Goal: Task Accomplishment & Management: Complete application form

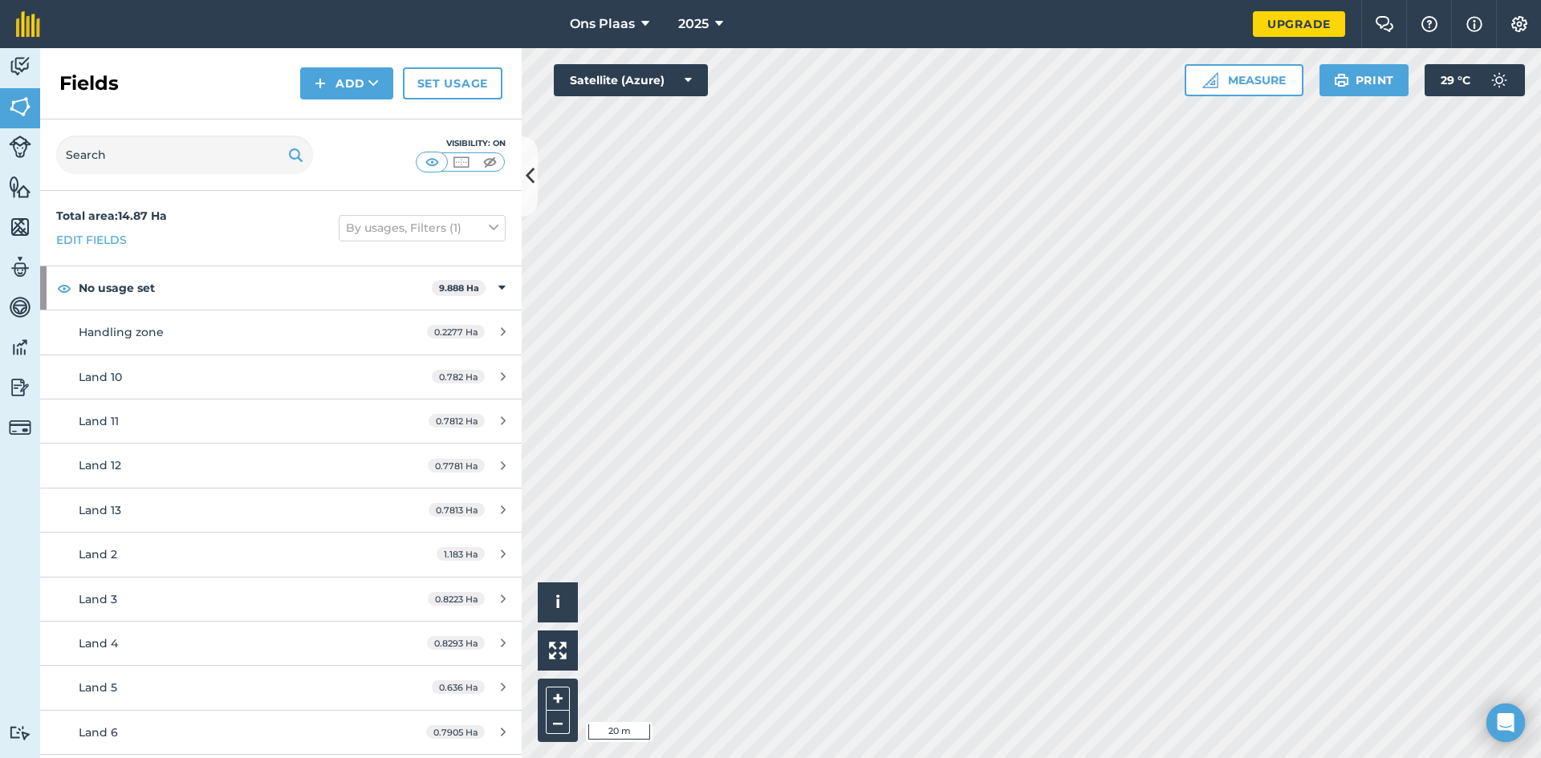
click at [1540, 294] on html "Ons Plaas 2025 Upgrade Farm Chat Help Info Settings Map printing is not availab…" at bounding box center [770, 379] width 1541 height 758
click at [340, 81] on button "Add" at bounding box center [346, 83] width 93 height 32
click at [1244, 83] on button "Measure" at bounding box center [1244, 80] width 119 height 32
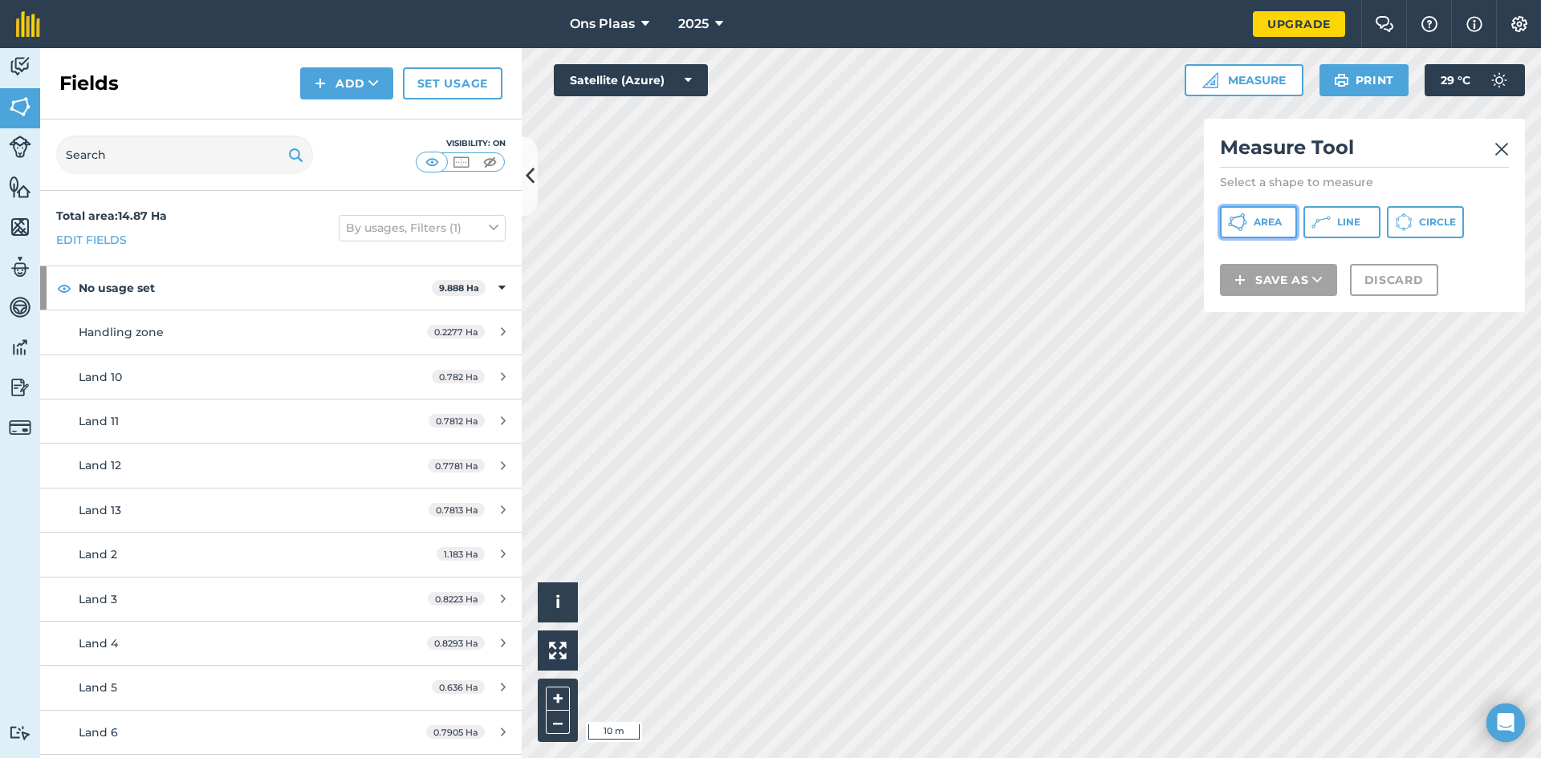
click at [1247, 226] on button "Area" at bounding box center [1258, 222] width 77 height 32
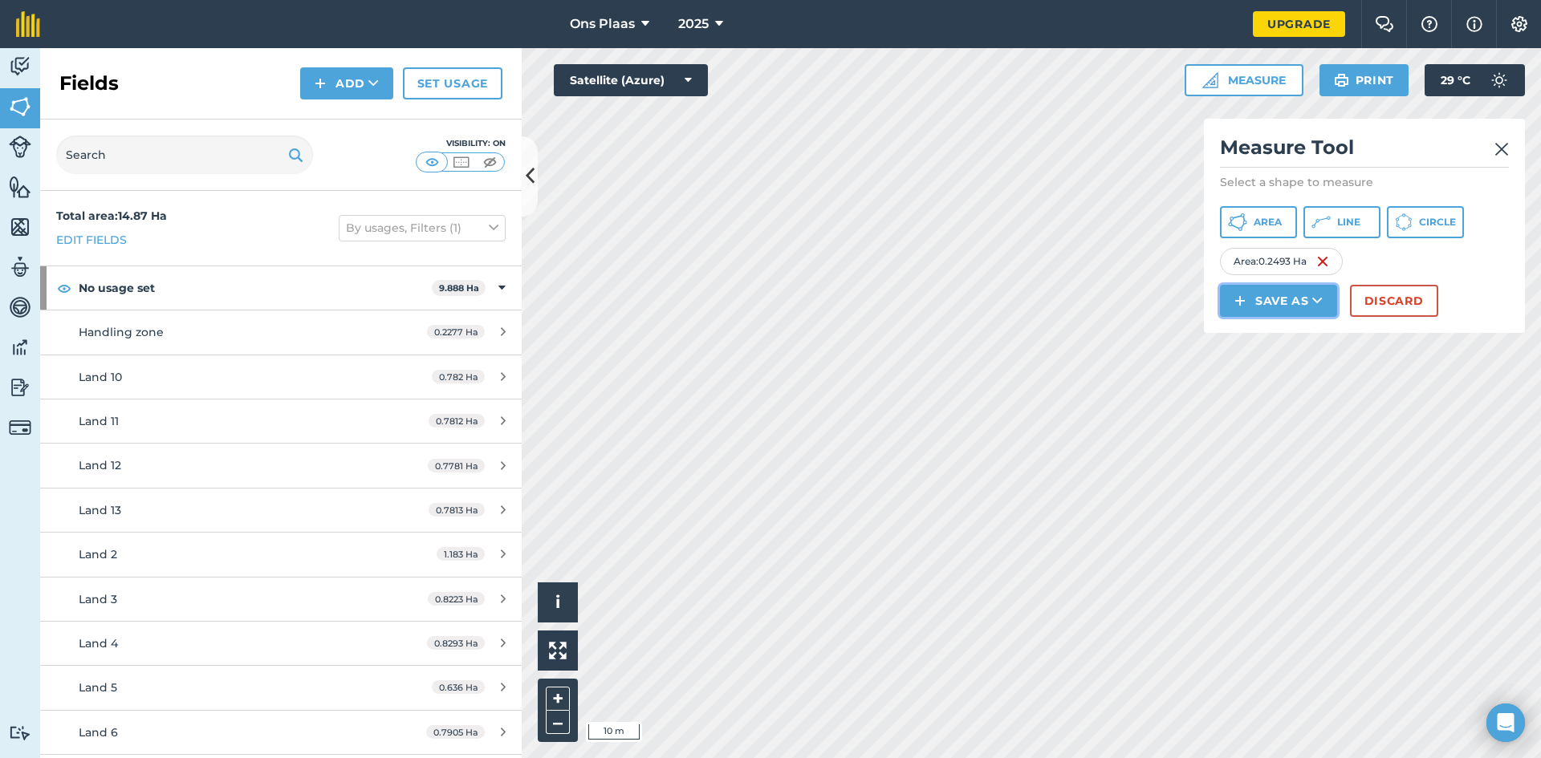
click at [1274, 300] on button "Save as" at bounding box center [1278, 301] width 117 height 32
click at [1283, 330] on link "Field" at bounding box center [1278, 336] width 112 height 35
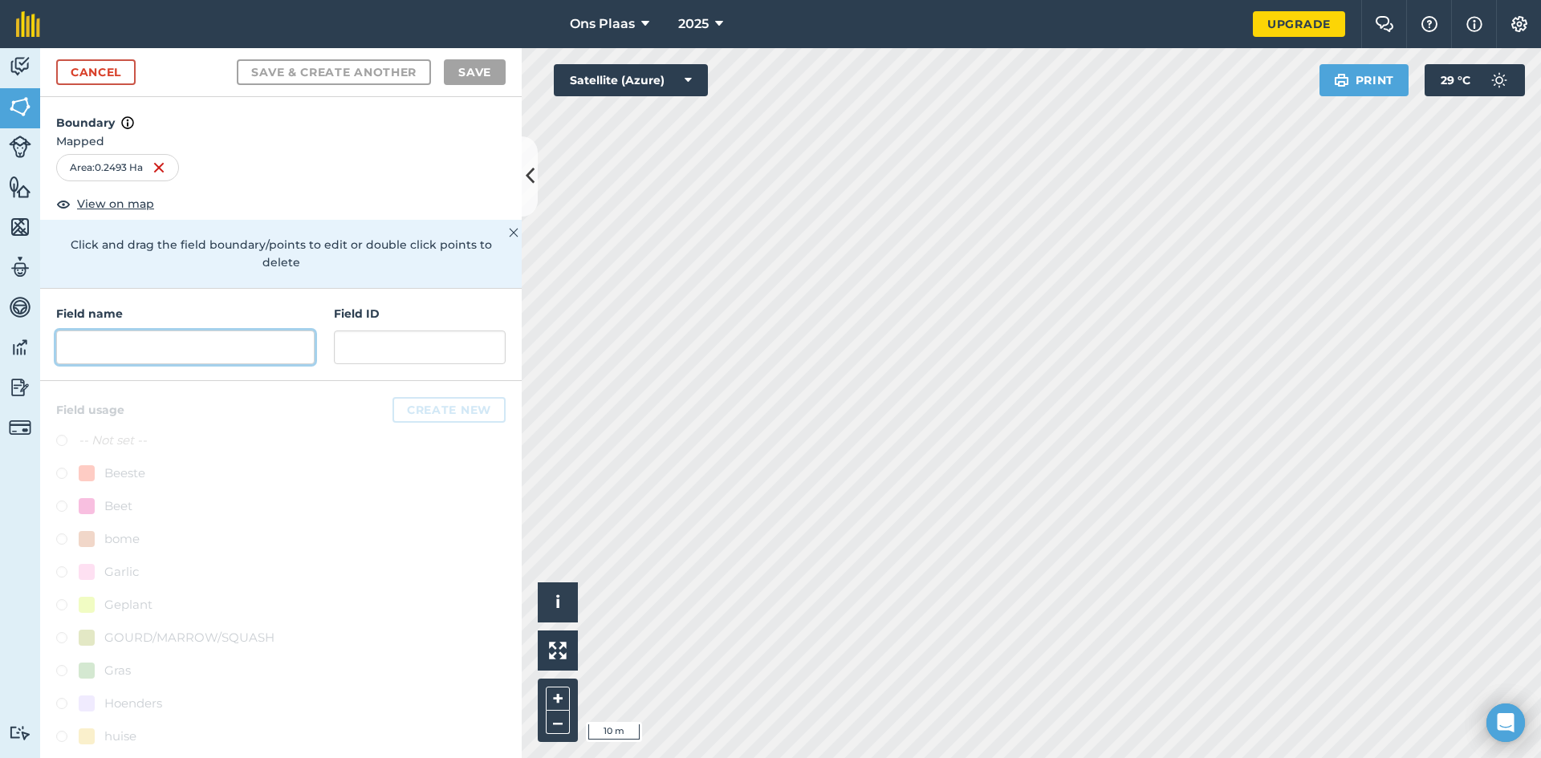
click at [124, 333] on input "text" at bounding box center [185, 348] width 258 height 34
type input "W"
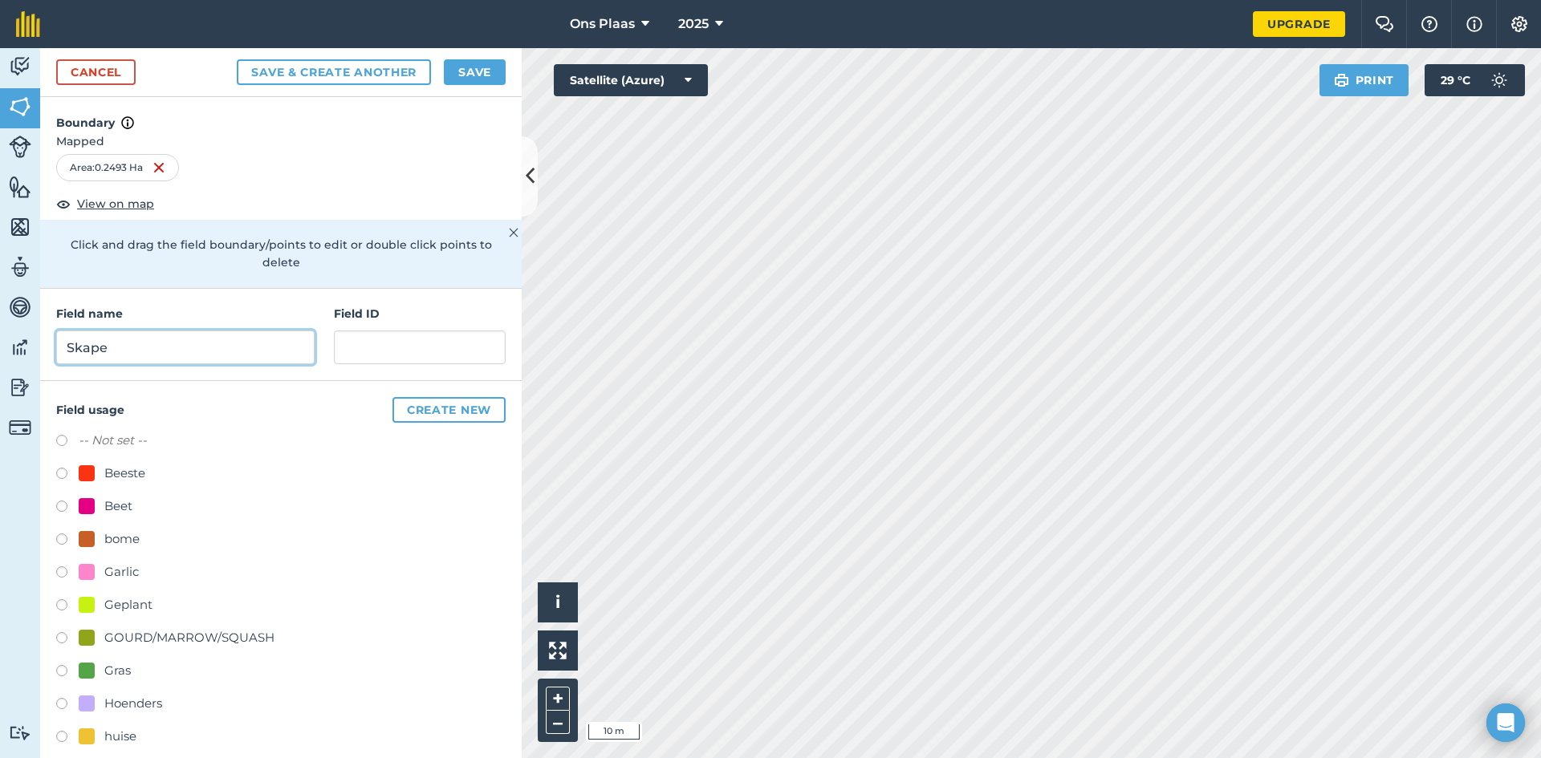
type input "Skape"
click at [471, 74] on button "Save" at bounding box center [475, 72] width 62 height 26
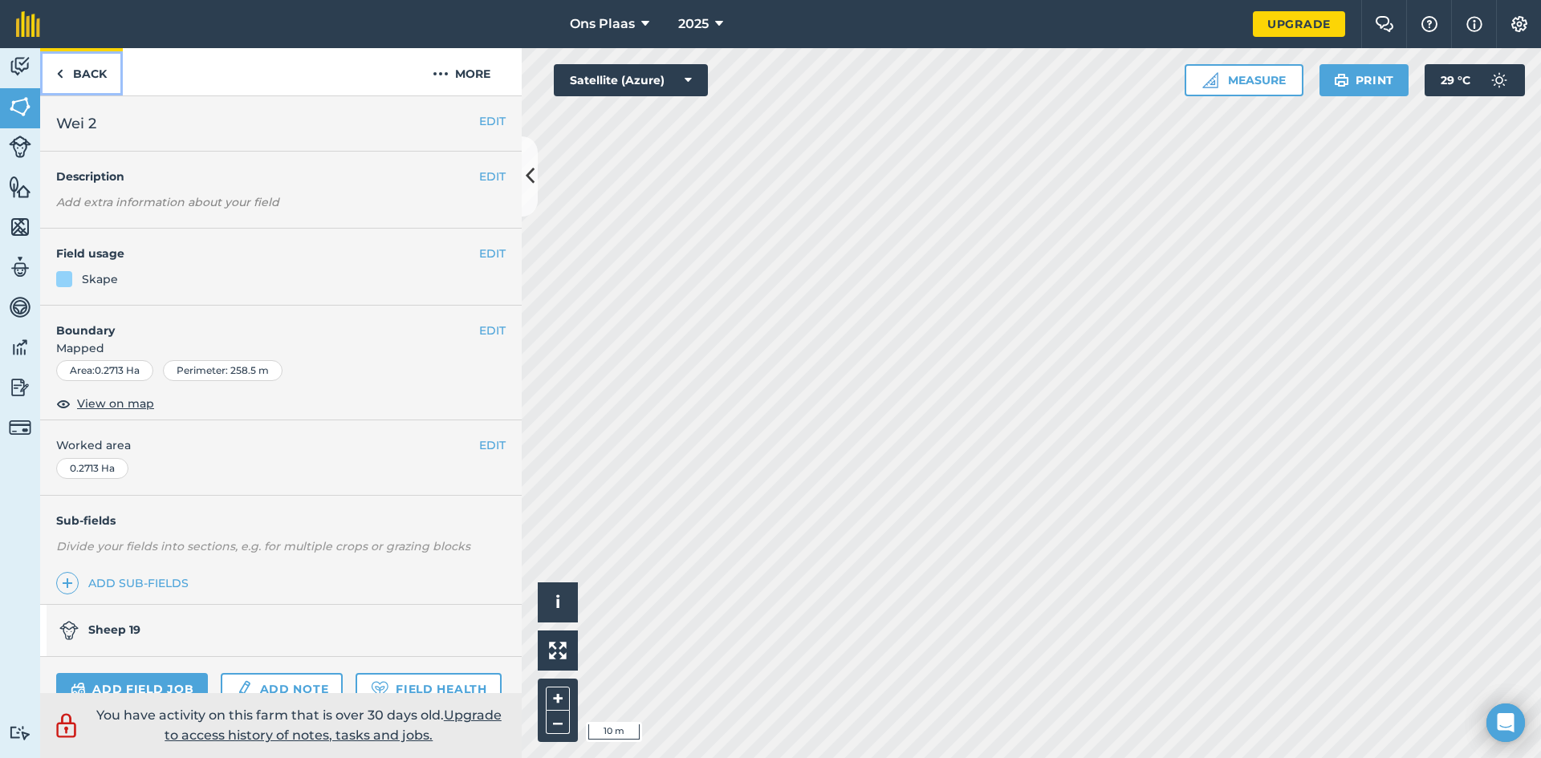
click at [51, 68] on link "Back" at bounding box center [81, 71] width 83 height 47
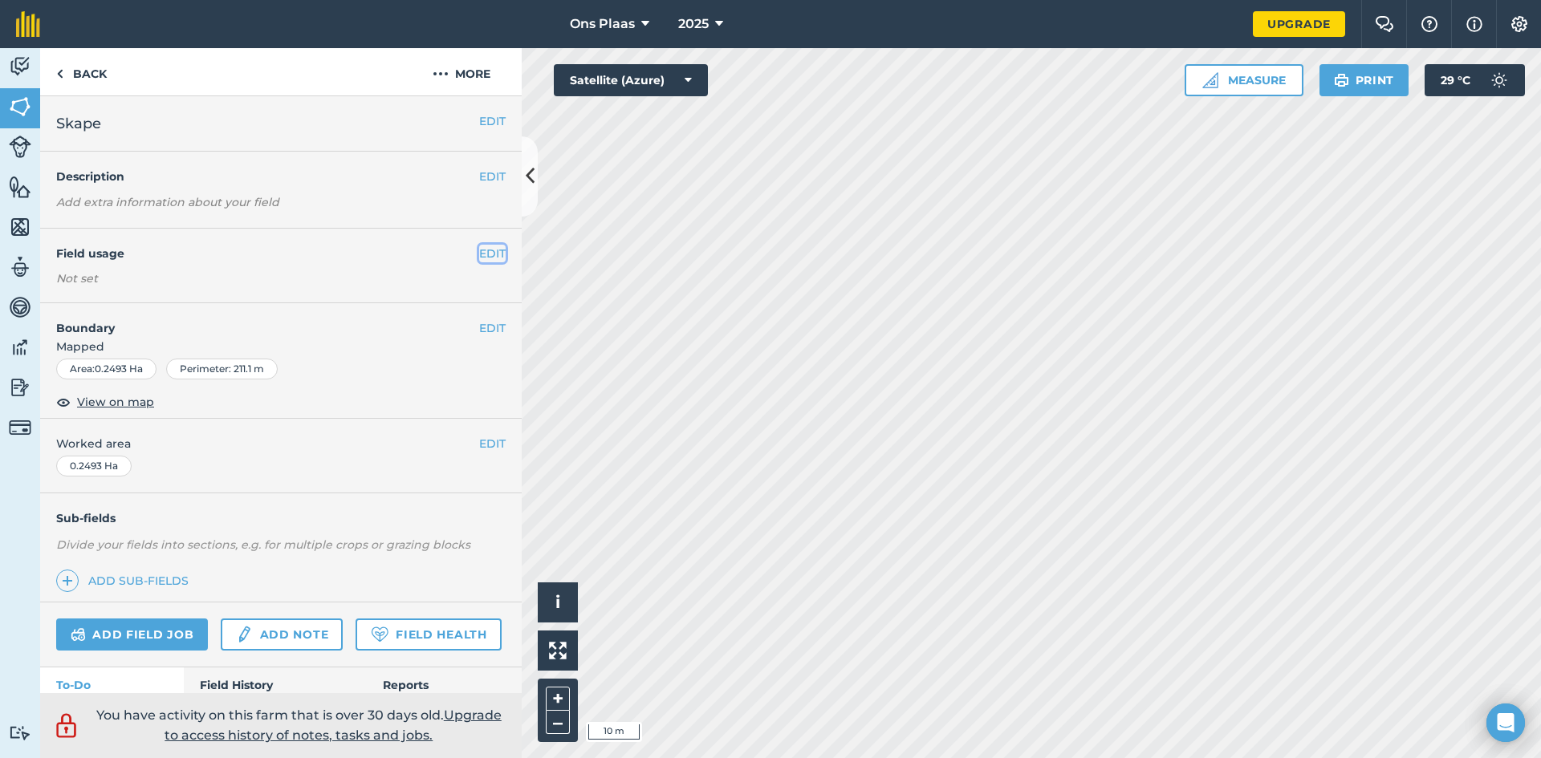
click at [479, 250] on button "EDIT" at bounding box center [492, 254] width 26 height 18
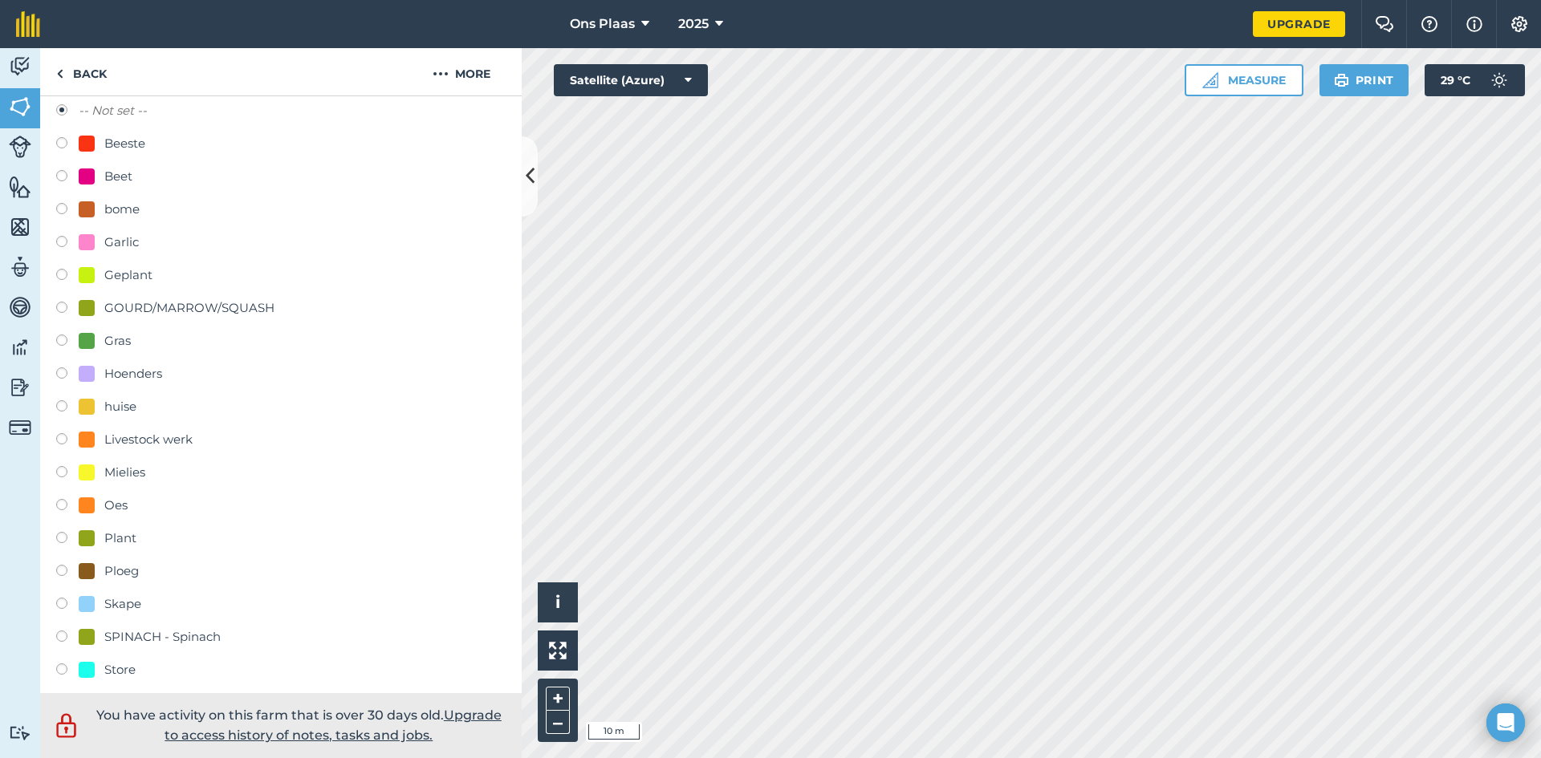
scroll to position [241, 0]
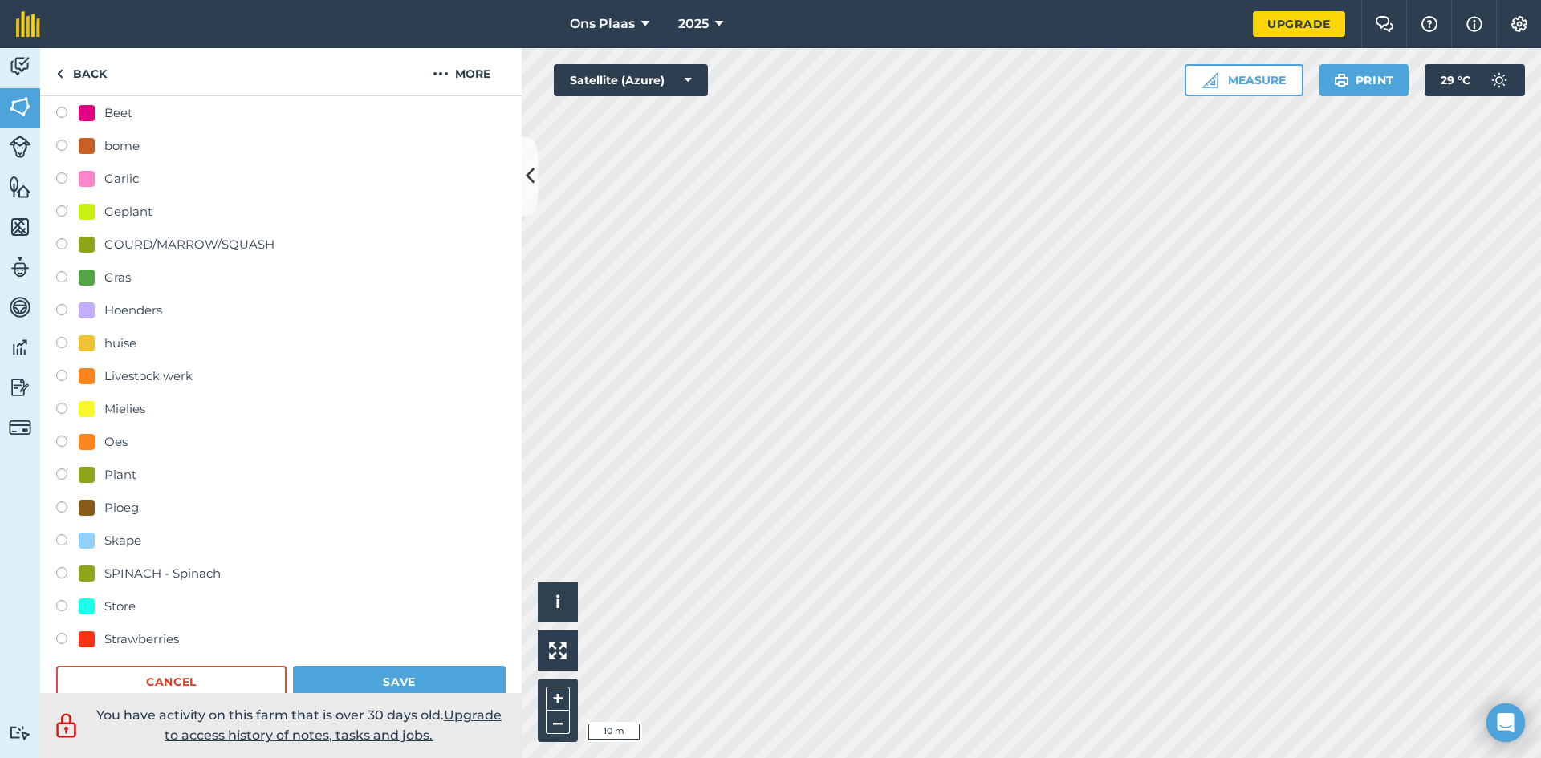
click at [60, 540] on label at bounding box center [67, 543] width 22 height 16
radio input "true"
radio input "false"
click at [323, 668] on button "Save" at bounding box center [399, 682] width 213 height 32
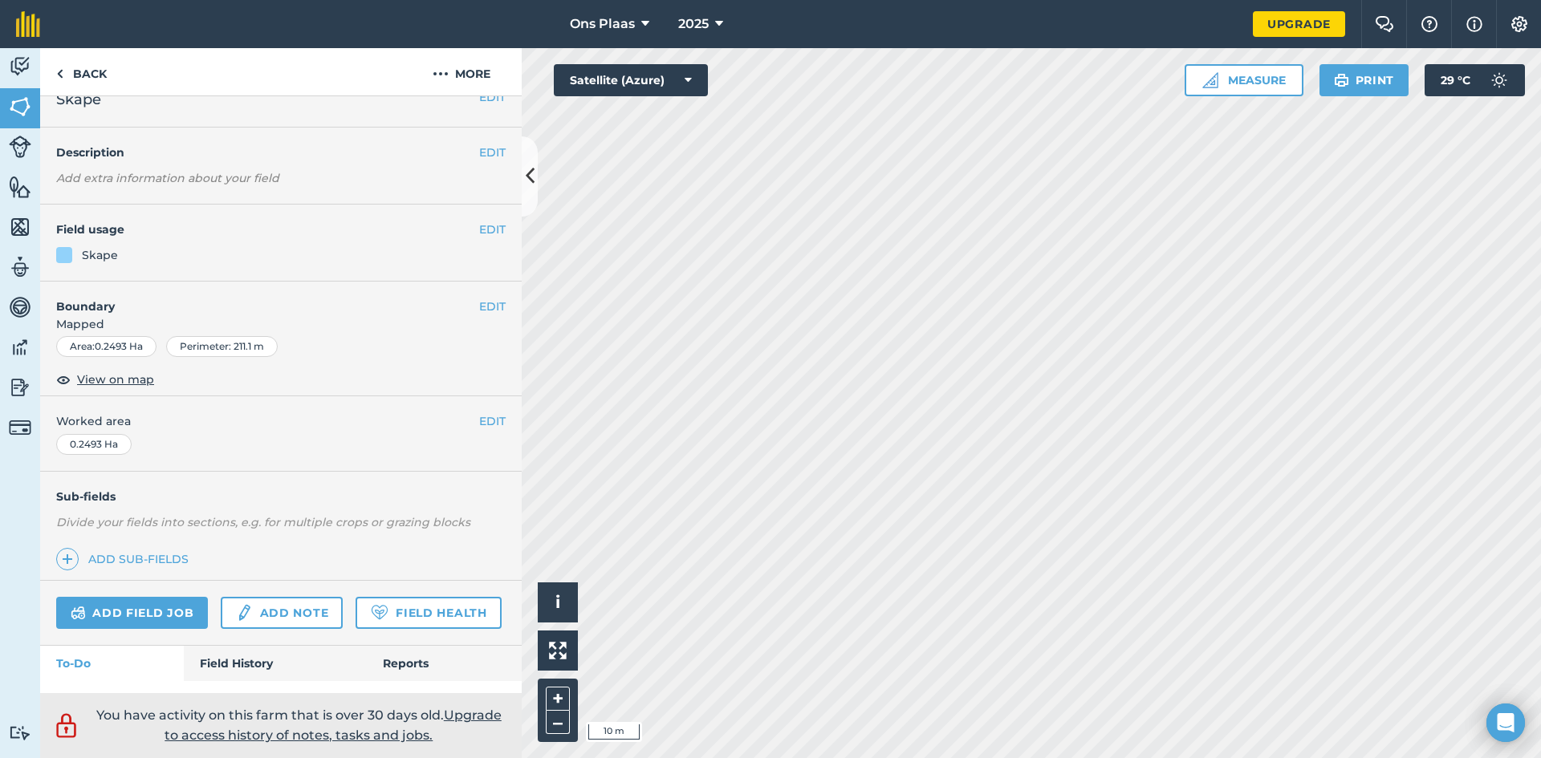
scroll to position [0, 0]
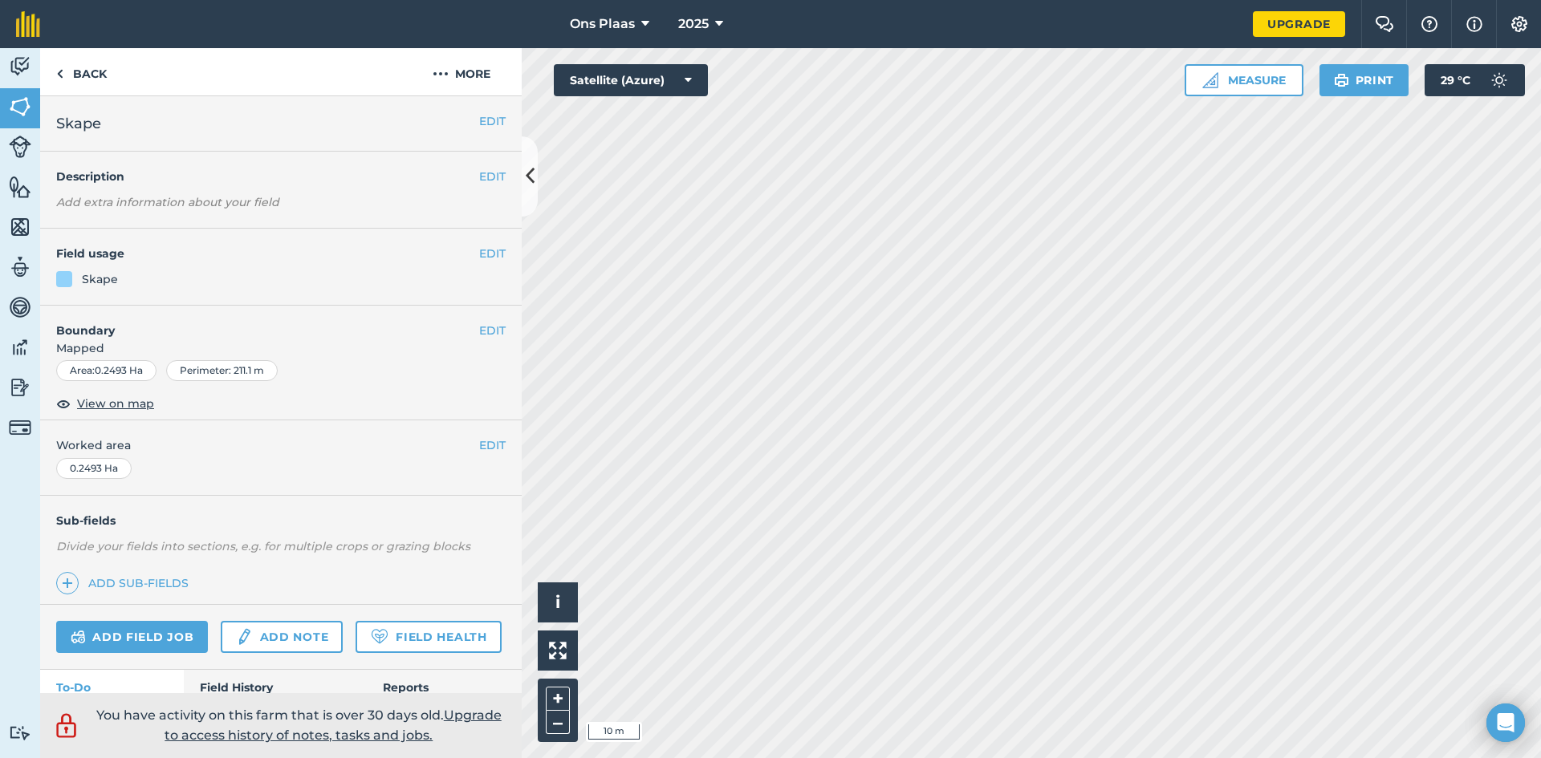
click at [455, 121] on h2 "Skape" at bounding box center [267, 123] width 423 height 22
click at [479, 121] on button "EDIT" at bounding box center [492, 121] width 26 height 18
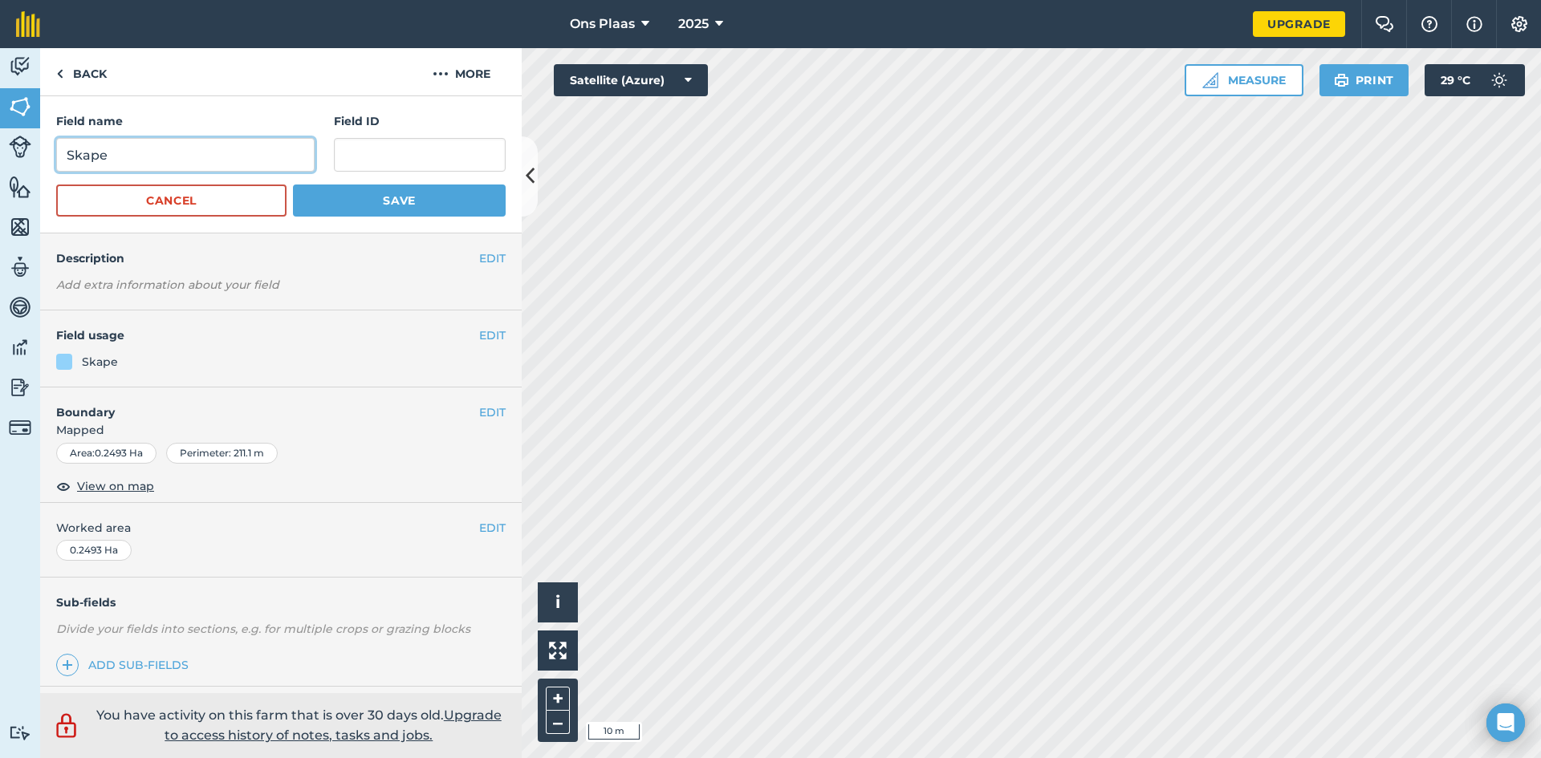
drag, startPoint x: 183, startPoint y: 154, endPoint x: 174, endPoint y: 157, distance: 9.2
click at [174, 157] on input "Skape" at bounding box center [185, 155] width 258 height 34
type input "S"
type input "Kraal"
click at [335, 208] on button "Save" at bounding box center [399, 201] width 213 height 32
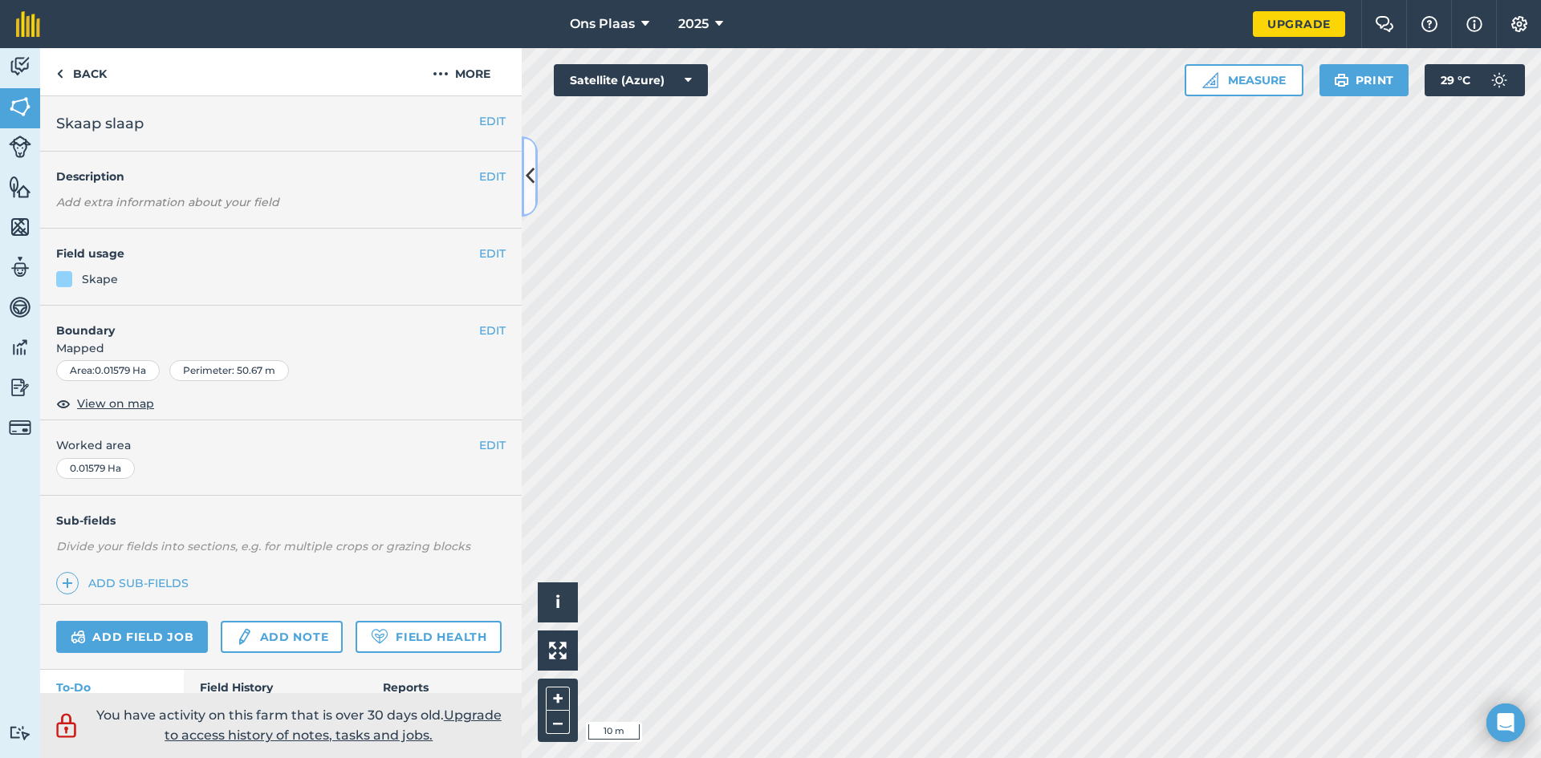
click at [524, 178] on button at bounding box center [530, 176] width 16 height 80
